Goal: Transaction & Acquisition: Purchase product/service

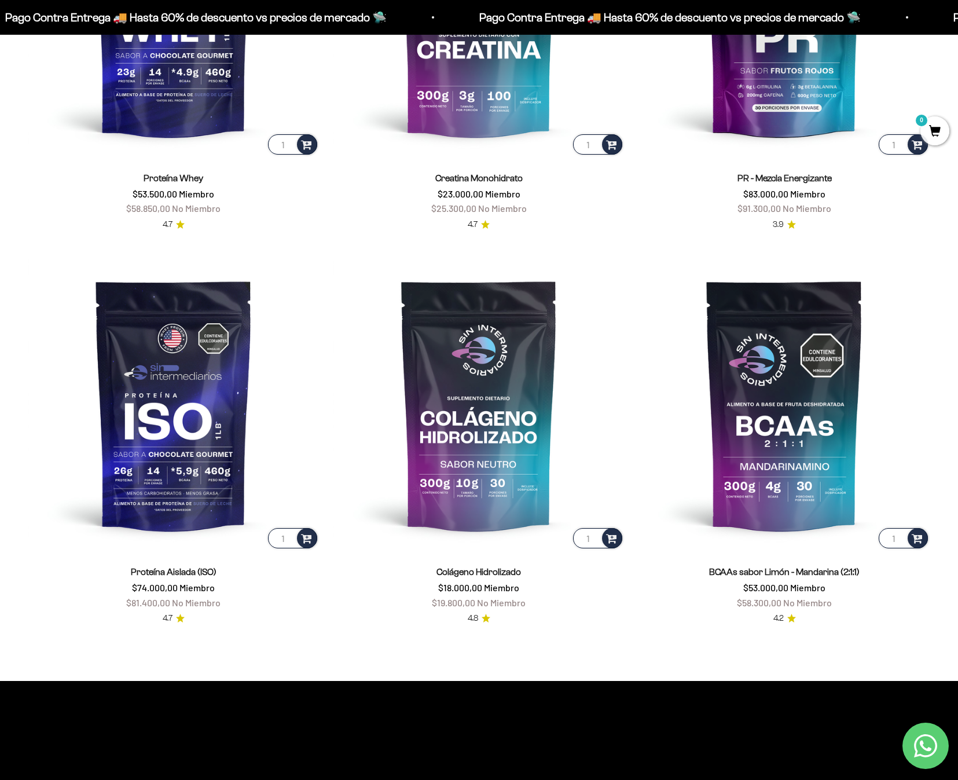
scroll to position [708, 0]
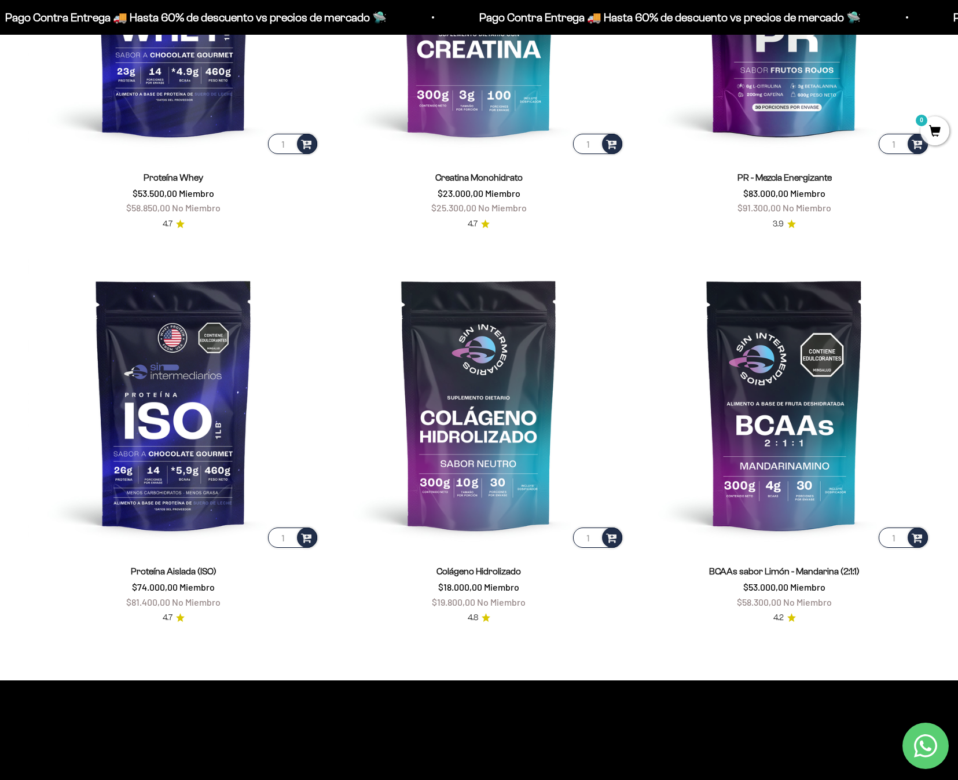
click at [187, 497] on img at bounding box center [174, 404] width 292 height 292
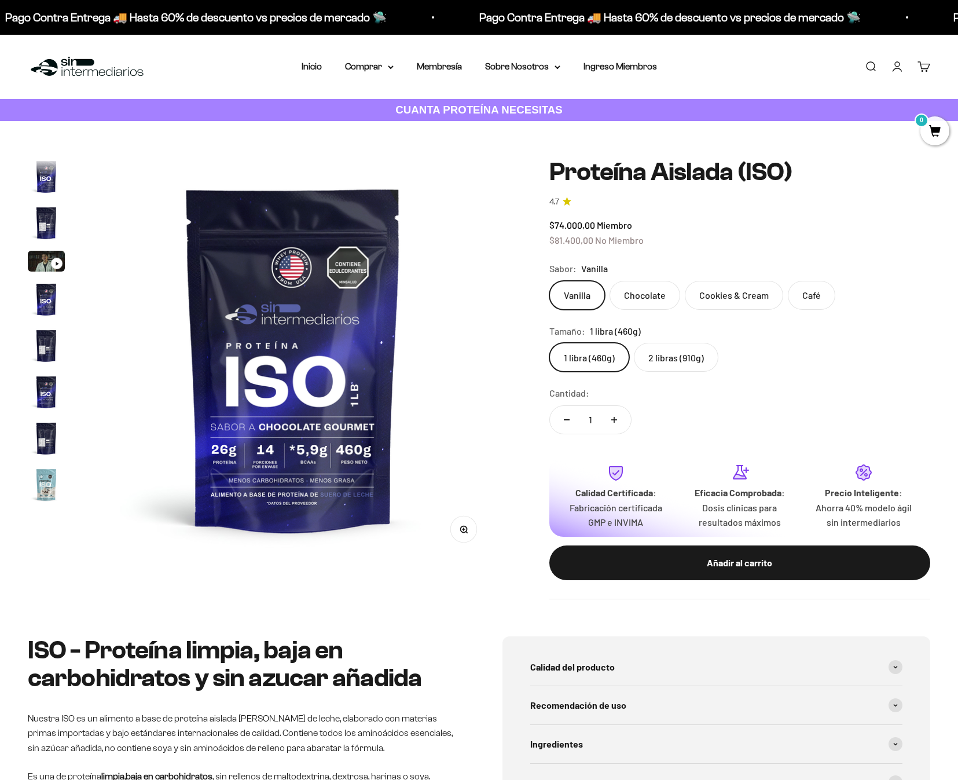
scroll to position [418, 0]
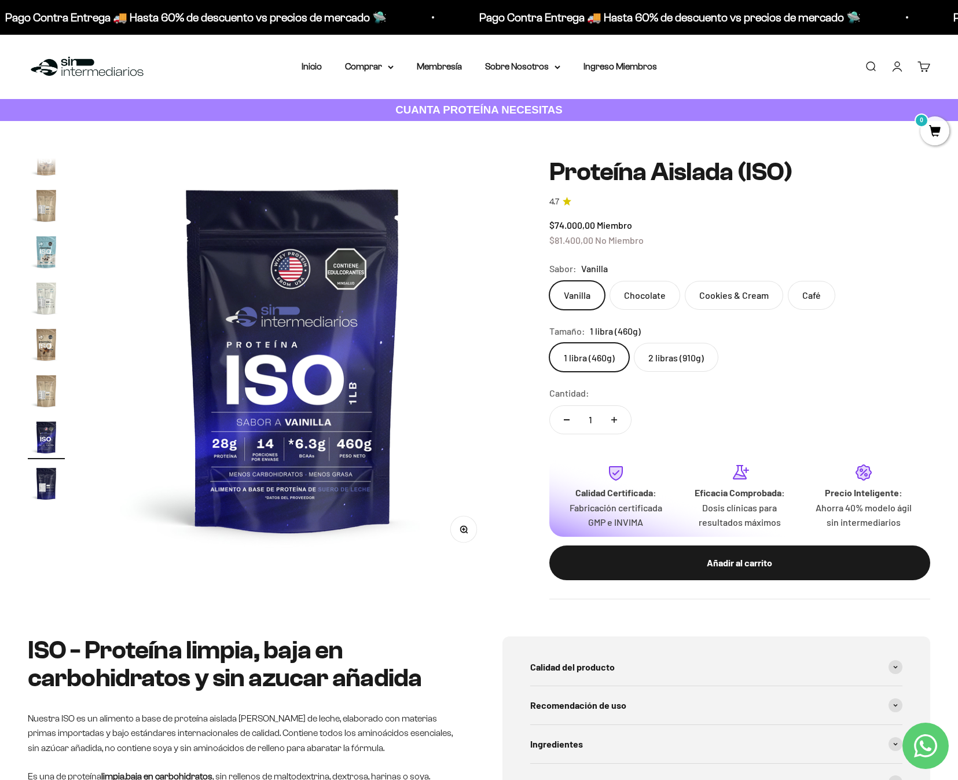
click at [684, 361] on label "2 libras (910g)" at bounding box center [676, 357] width 85 height 29
click at [550, 343] on input "2 libras (910g)" at bounding box center [549, 342] width 1 height 1
click at [684, 361] on safe-sticky "Proteína Aislada (ISO) 4.7 $74.000,00 Miembro $81.400,00 No Miembro Calidad de …" at bounding box center [740, 378] width 381 height 441
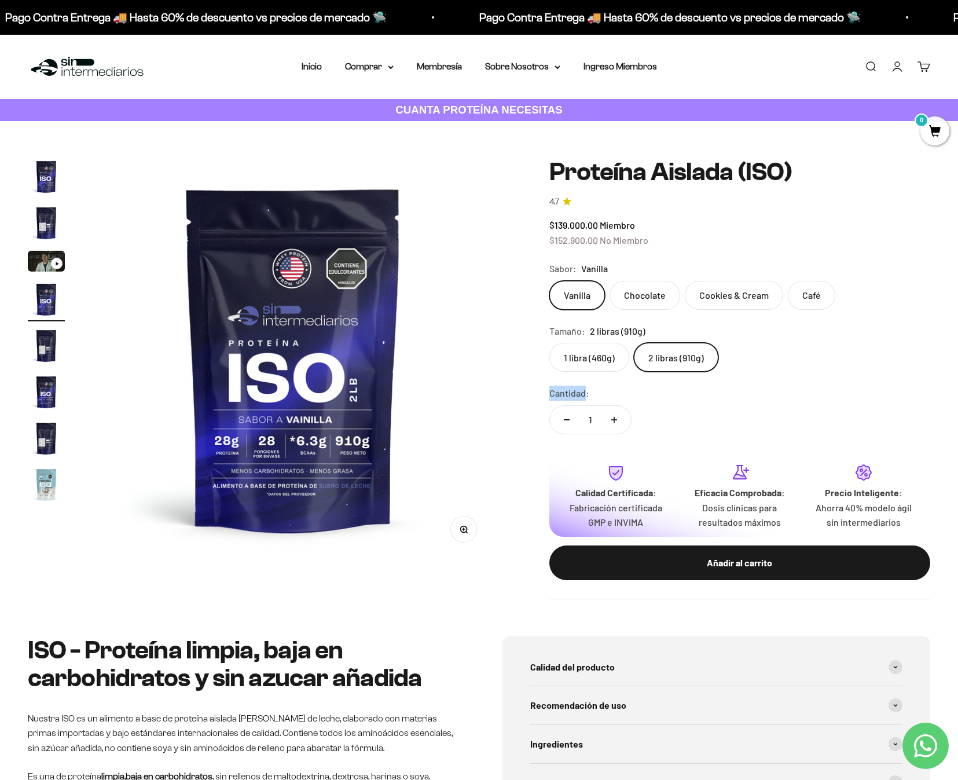
click at [616, 420] on button "Aumentar cantidad" at bounding box center [615, 420] width 34 height 28
type input "2"
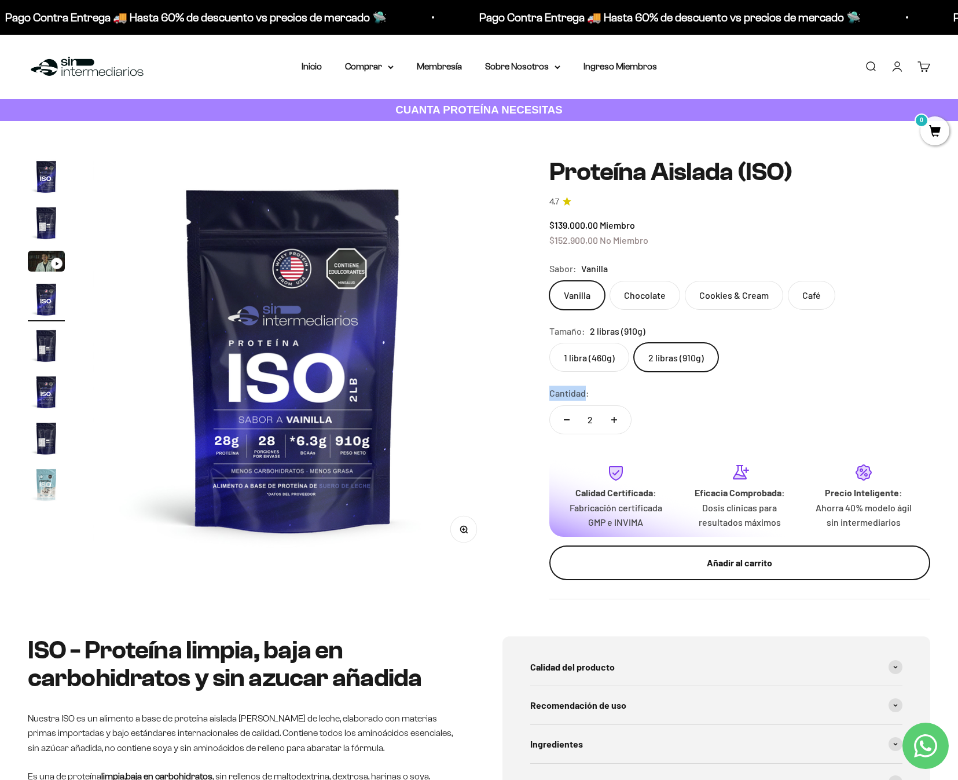
click at [767, 559] on div "Añadir al carrito" at bounding box center [740, 562] width 335 height 15
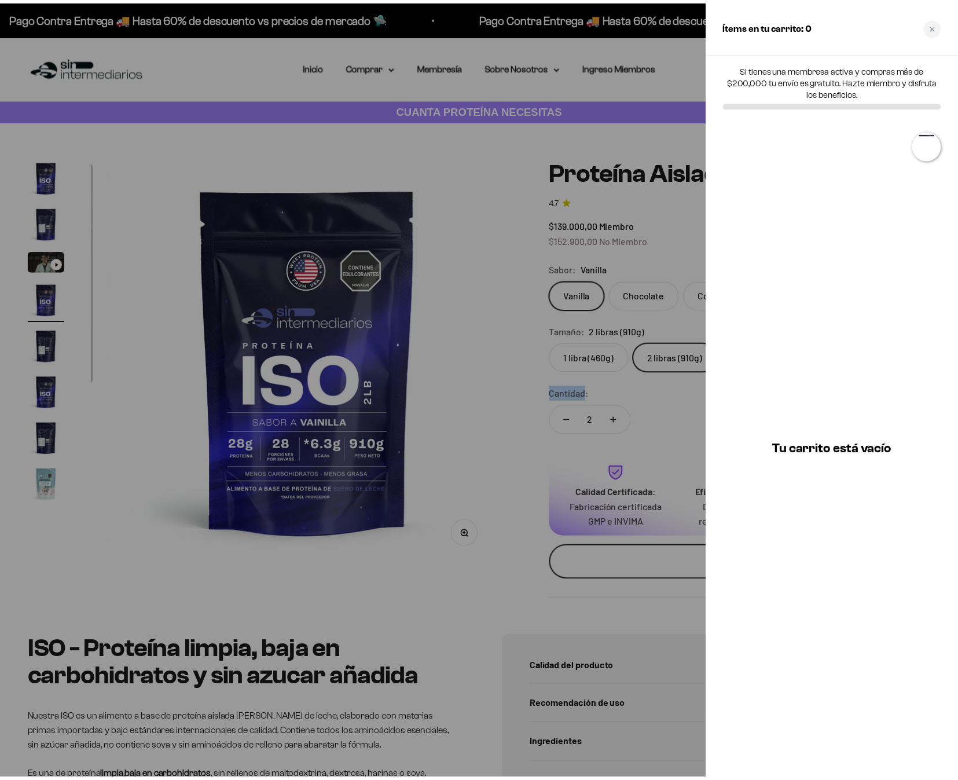
scroll to position [0, 1259]
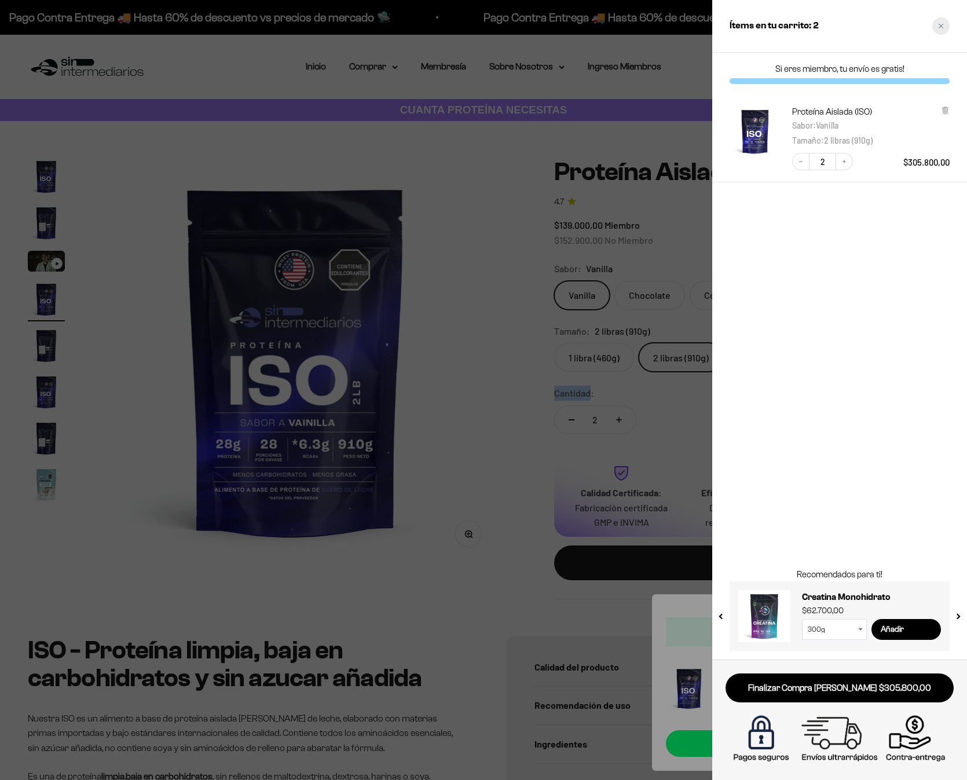
click at [938, 28] on div "Close cart" at bounding box center [940, 25] width 17 height 17
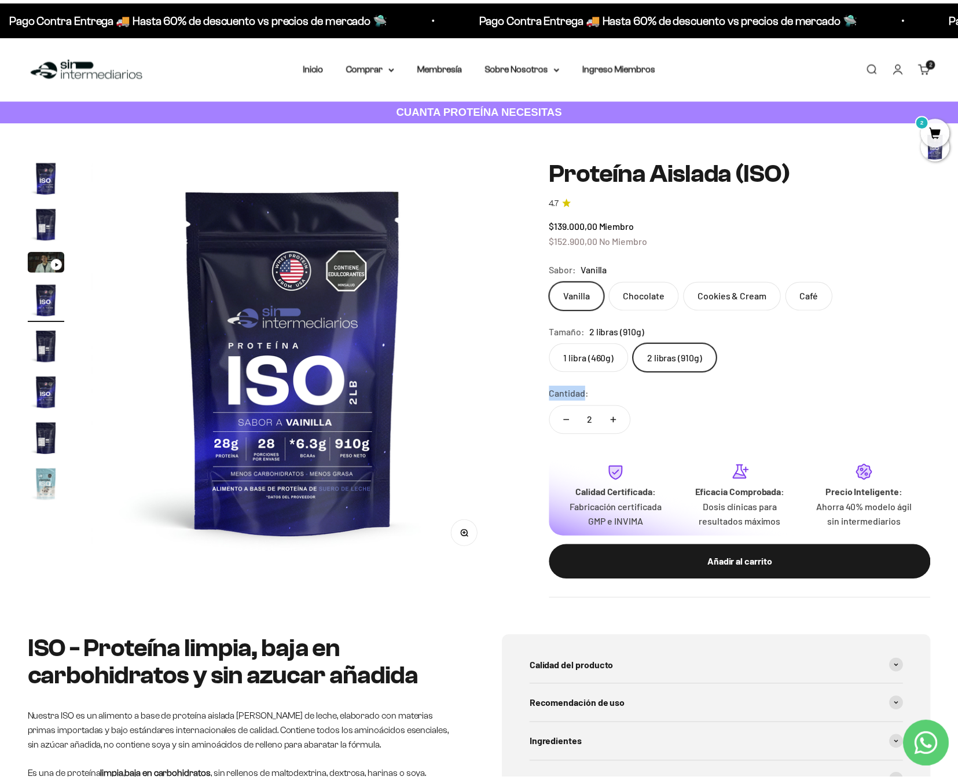
scroll to position [0, 1245]
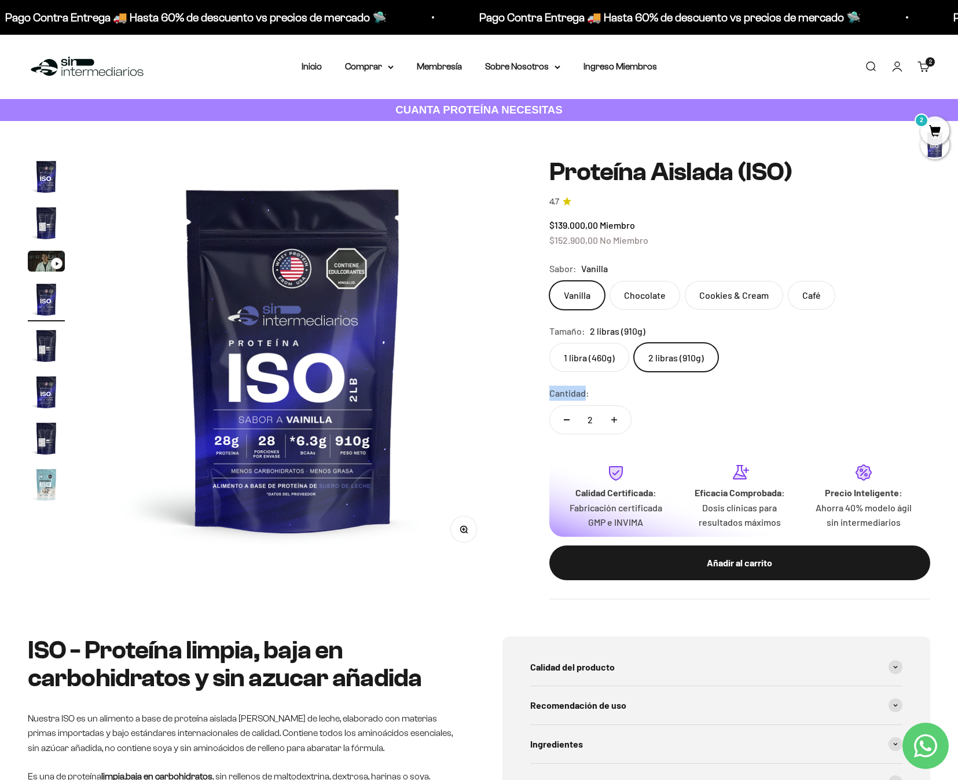
click at [895, 70] on link "Iniciar sesión" at bounding box center [897, 66] width 13 height 13
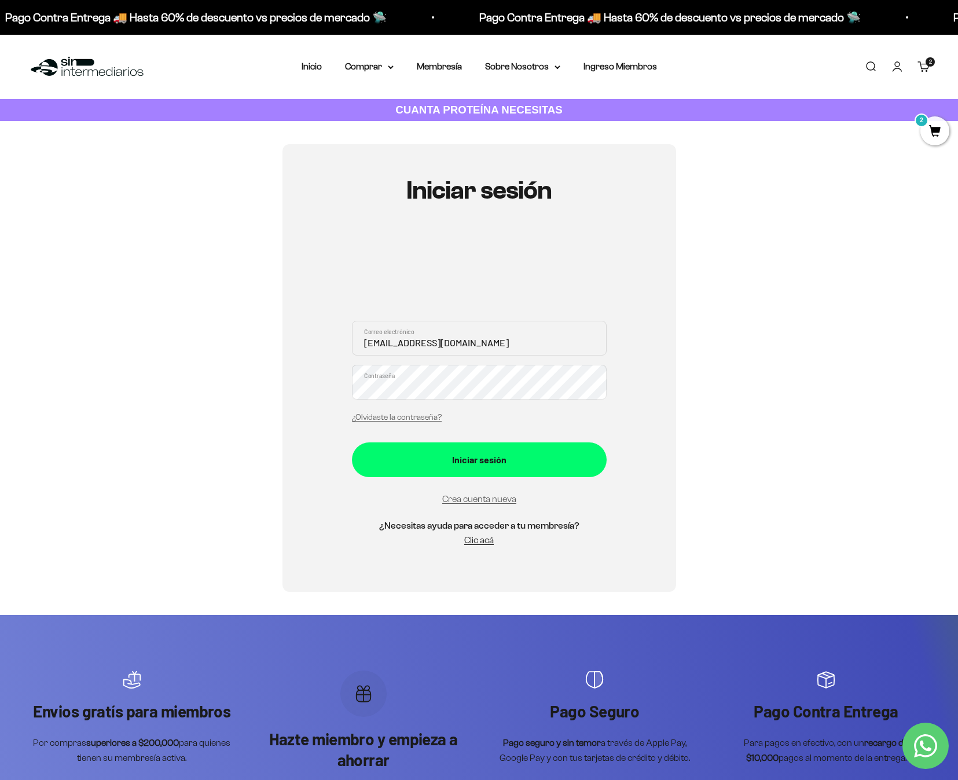
type input "[EMAIL_ADDRESS][DOMAIN_NAME]"
click at [479, 459] on button "Iniciar sesión" at bounding box center [479, 459] width 255 height 35
click at [480, 465] on button "Iniciar sesión" at bounding box center [479, 459] width 255 height 35
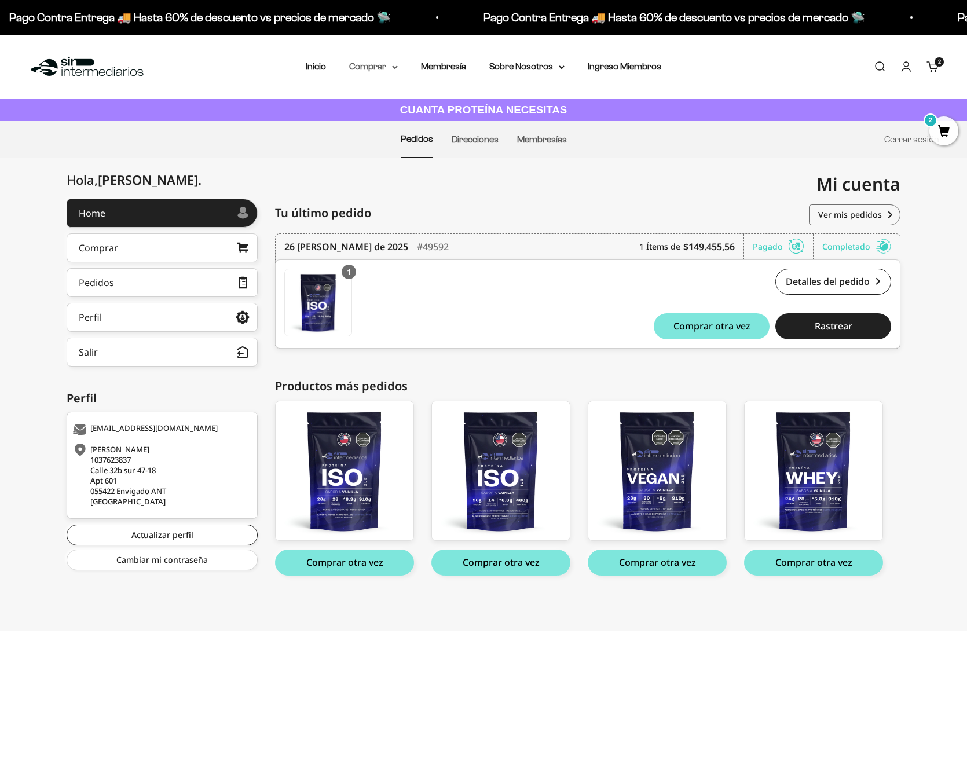
click at [364, 63] on summary "Comprar" at bounding box center [373, 66] width 49 height 15
click at [389, 125] on span "Otros Suplementos" at bounding box center [395, 125] width 78 height 10
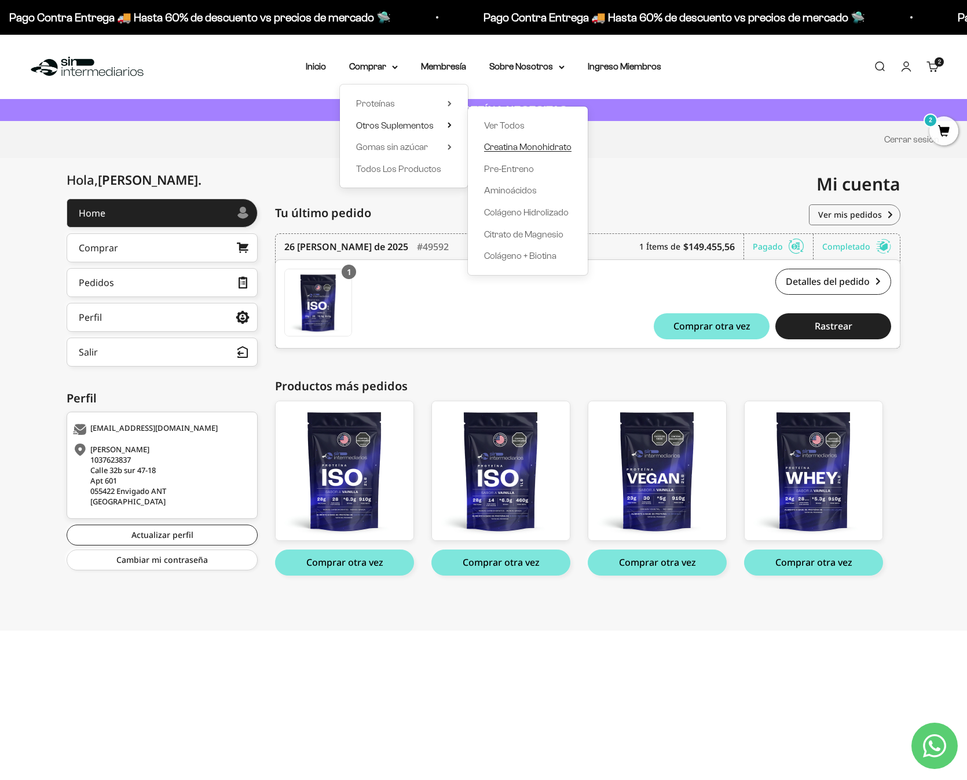
click at [498, 143] on span "Creatina Monohidrato" at bounding box center [527, 147] width 87 height 10
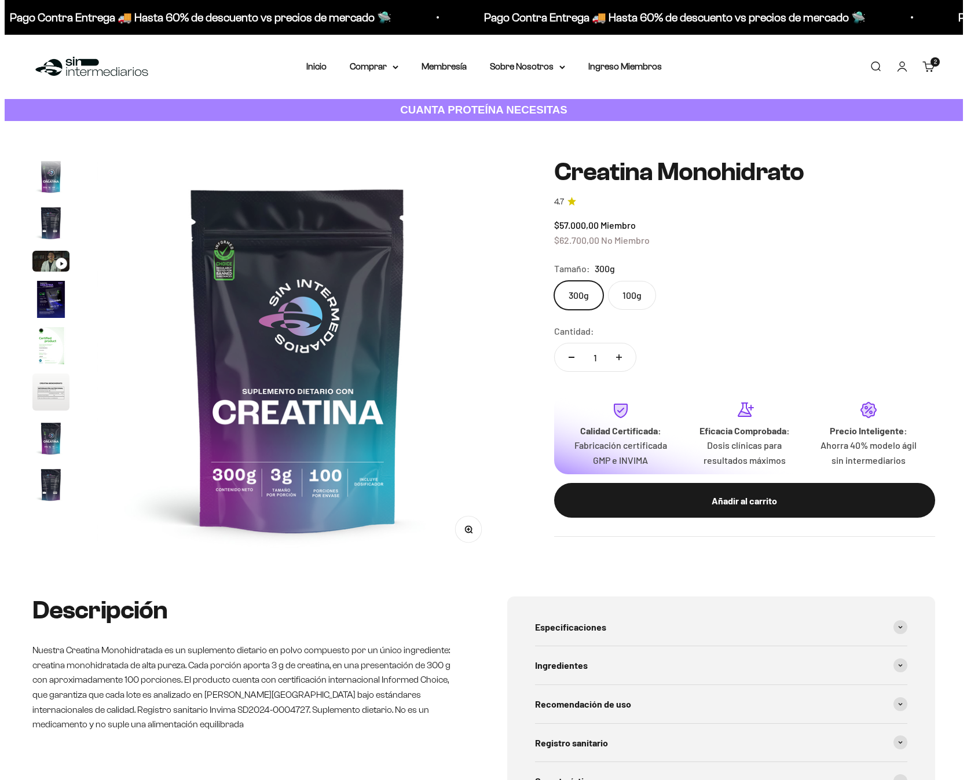
scroll to position [47, 0]
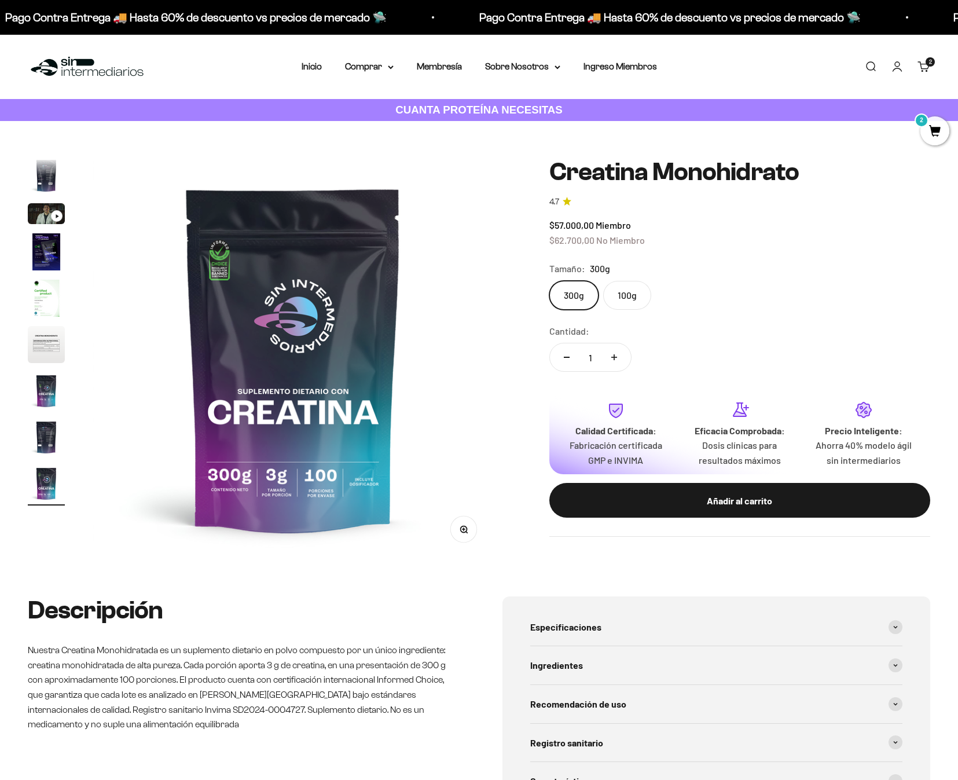
click at [616, 357] on icon "Aumentar cantidad" at bounding box center [614, 357] width 6 height 0
type input "5"
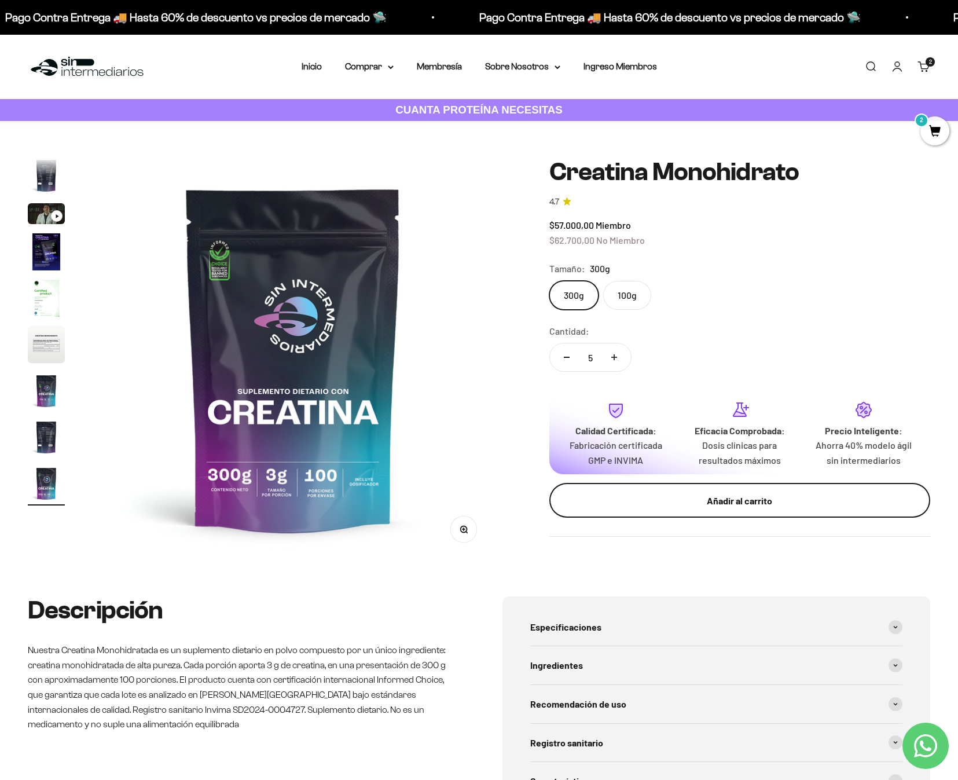
click at [676, 496] on div "Añadir al carrito" at bounding box center [740, 500] width 335 height 15
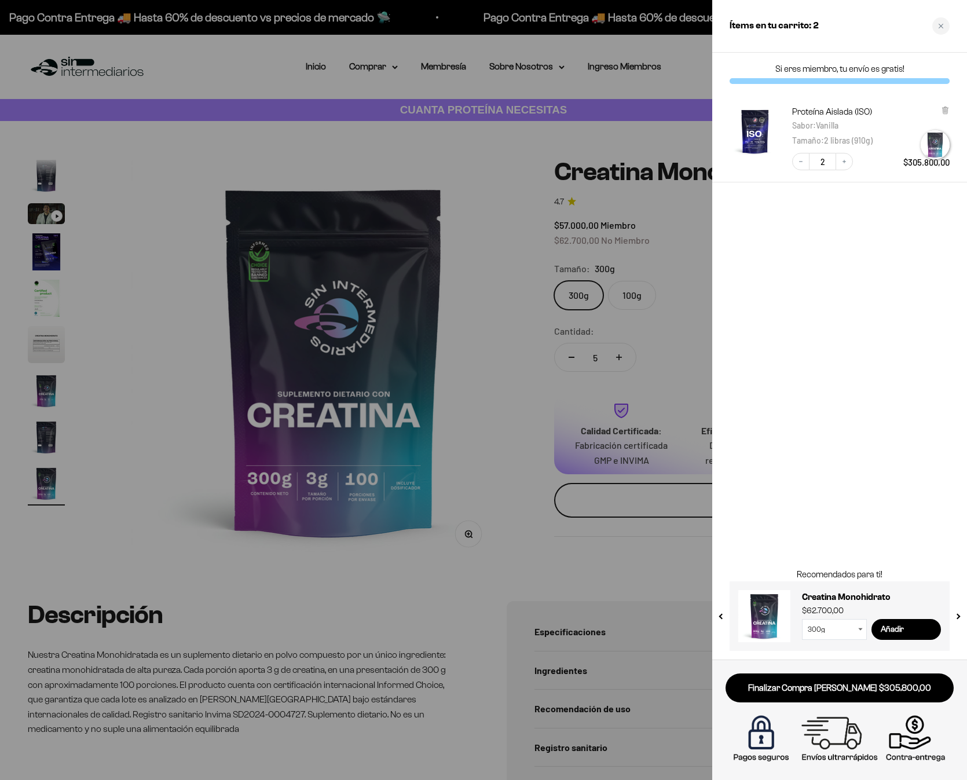
scroll to position [0, 3358]
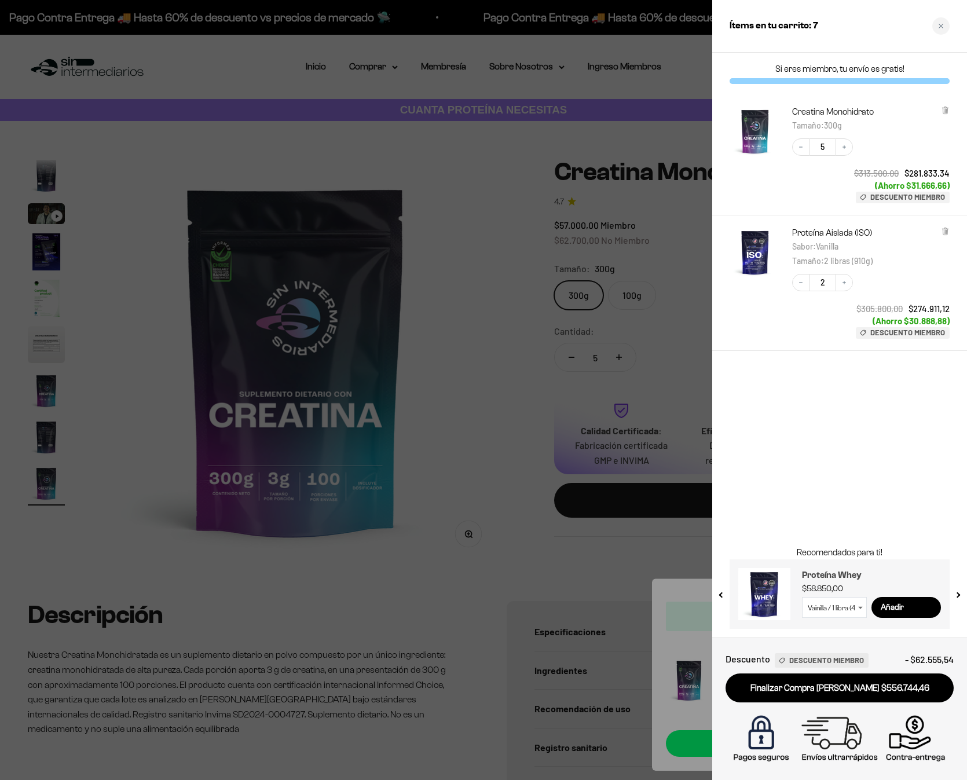
click at [832, 572] on h3 "Proteína Whey" at bounding box center [871, 575] width 139 height 14
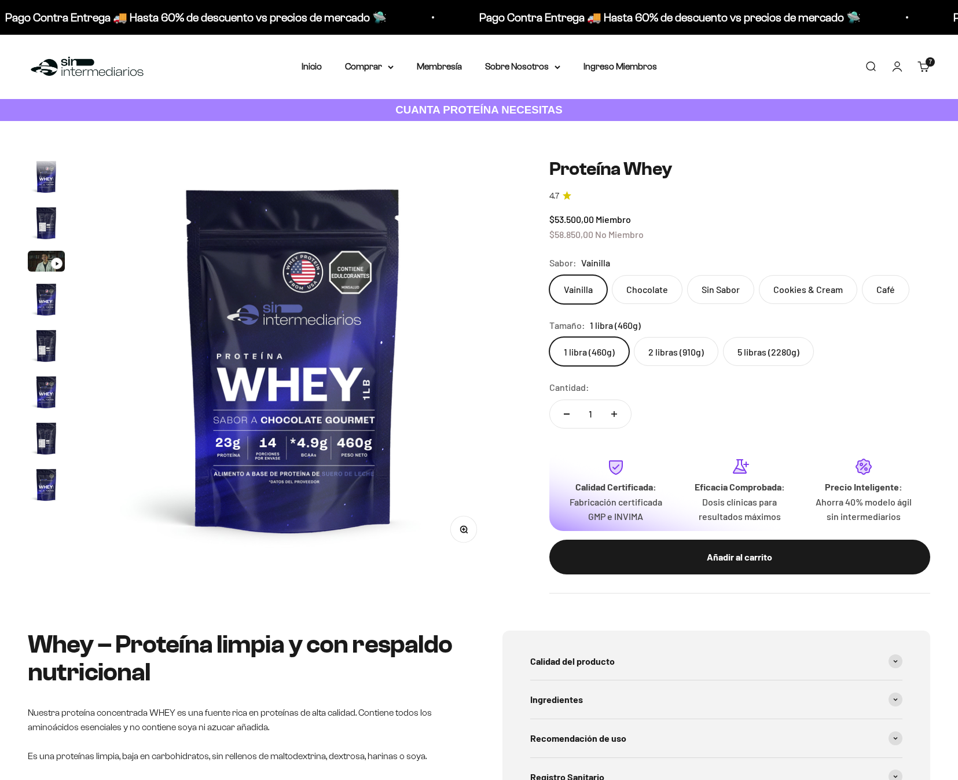
click at [683, 349] on label "2 libras (910g)" at bounding box center [676, 351] width 85 height 29
click at [550, 337] on input "2 libras (910g)" at bounding box center [549, 336] width 1 height 1
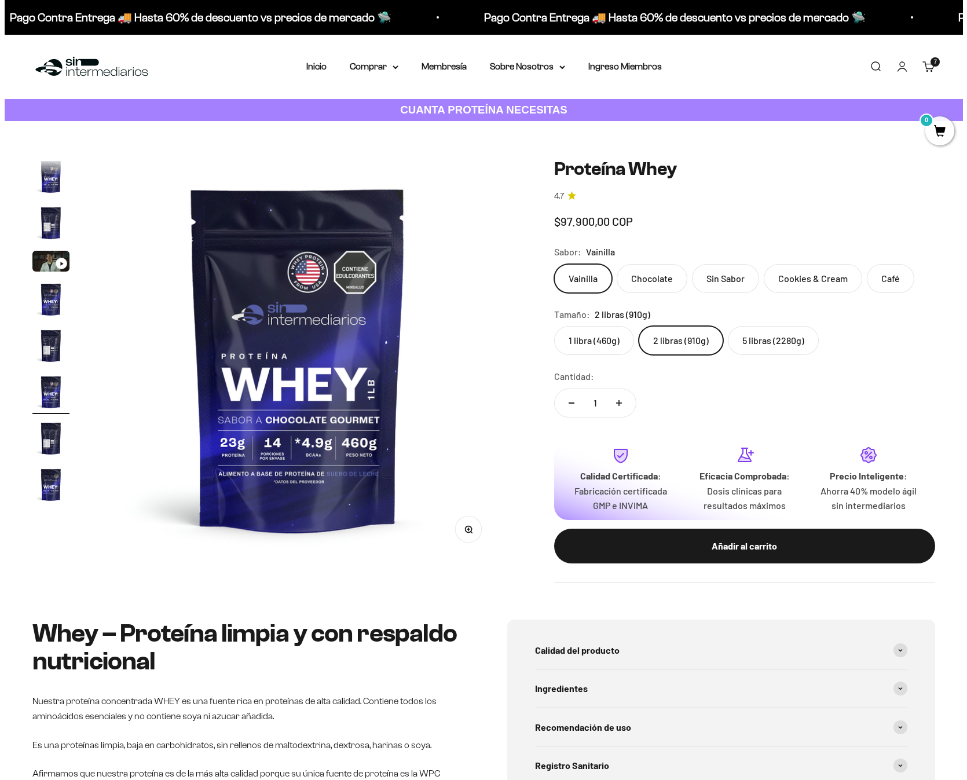
scroll to position [21, 0]
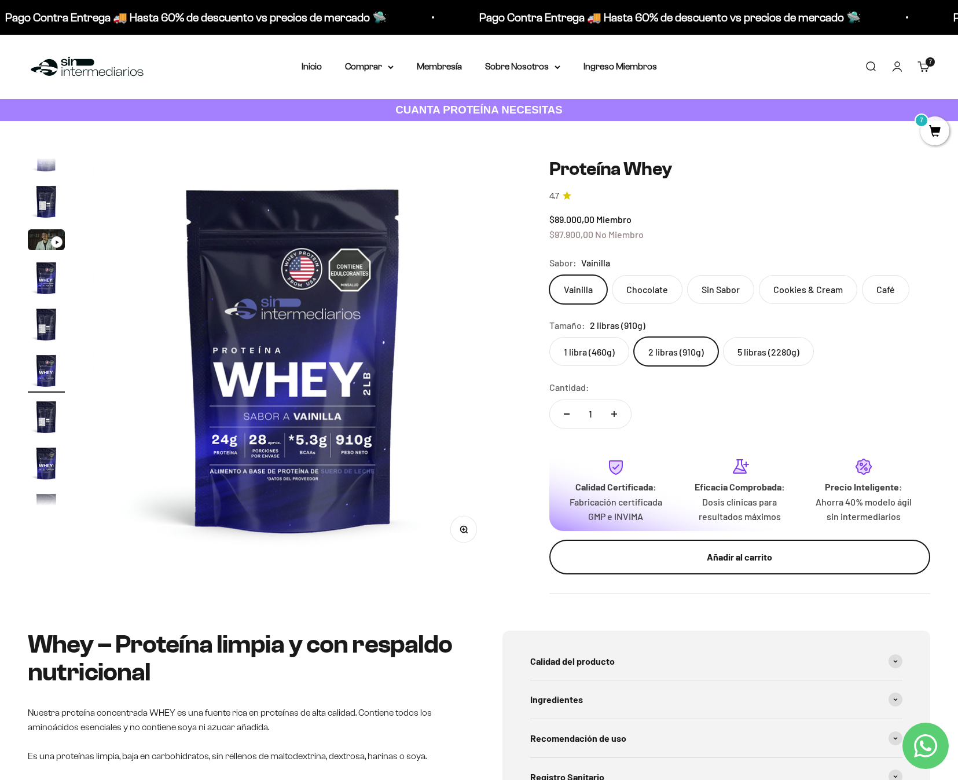
click at [724, 552] on div "Añadir al carrito" at bounding box center [740, 557] width 335 height 15
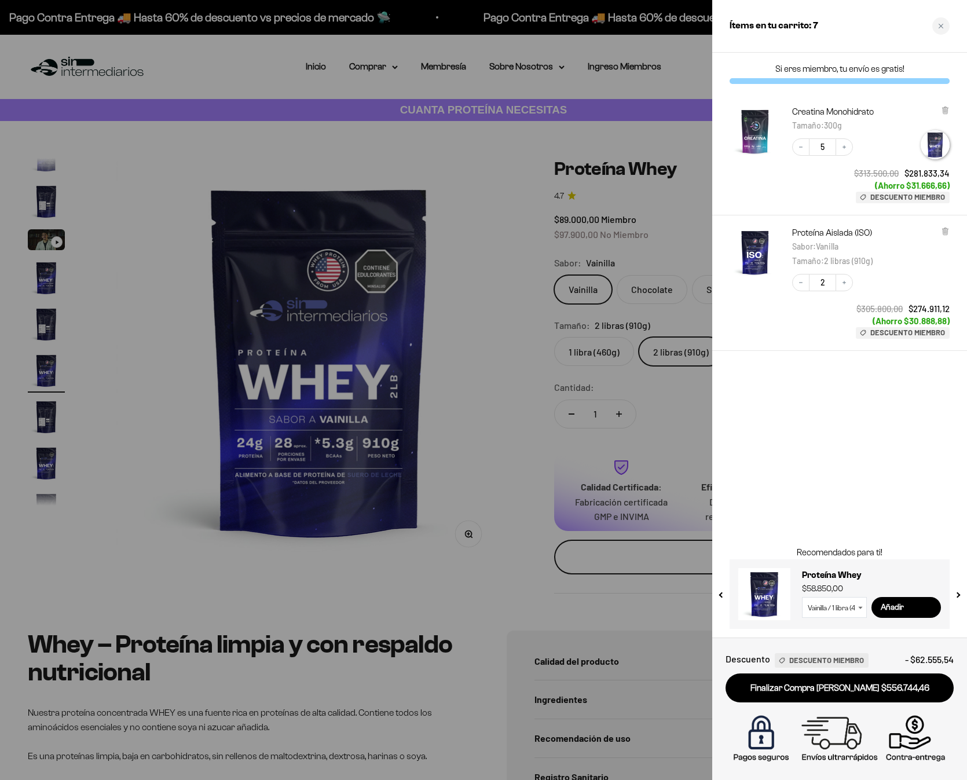
scroll to position [0, 2099]
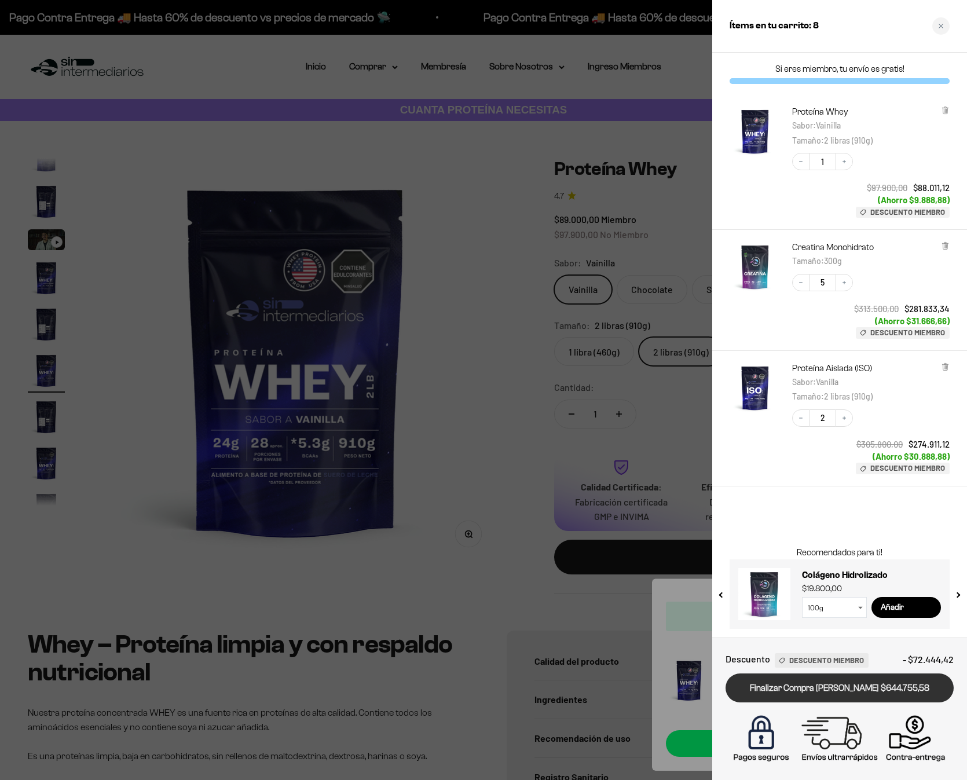
click at [856, 686] on link "Finalizar Compra [PERSON_NAME] $644.755,58" at bounding box center [840, 688] width 228 height 30
